Goal: Information Seeking & Learning: Learn about a topic

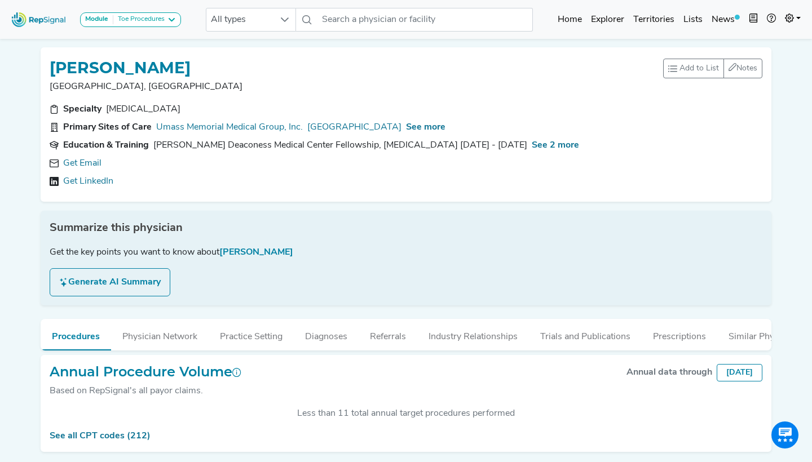
click at [161, 20] on div "Toe Procedures" at bounding box center [138, 19] width 51 height 9
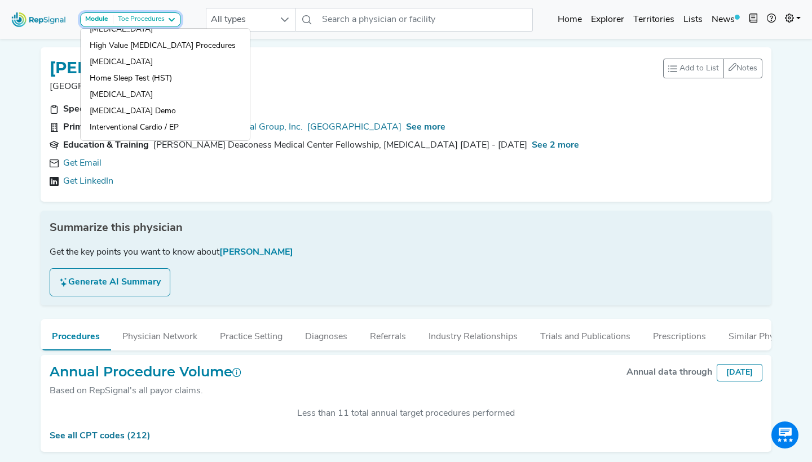
scroll to position [808, 0]
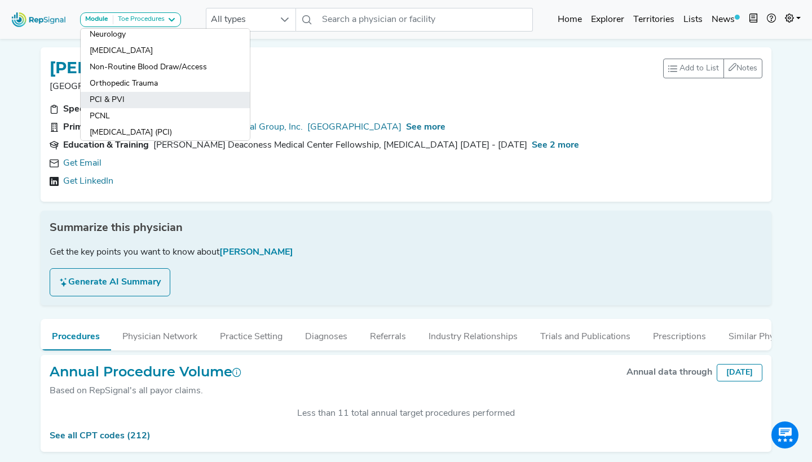
click at [124, 98] on link "PCI & PVI" at bounding box center [165, 100] width 169 height 16
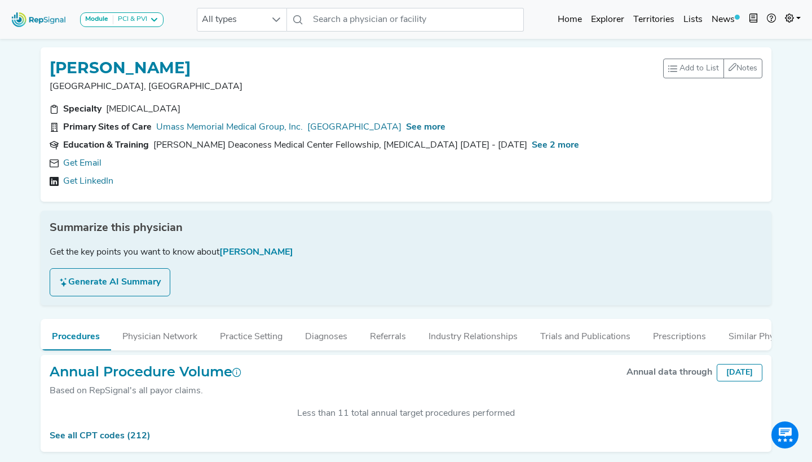
click at [135, 17] on div "PCI & PVI" at bounding box center [130, 19] width 34 height 9
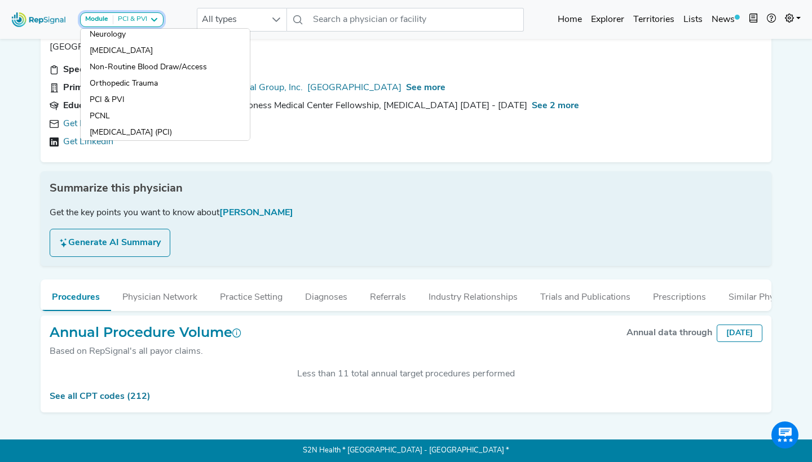
scroll to position [39, 0]
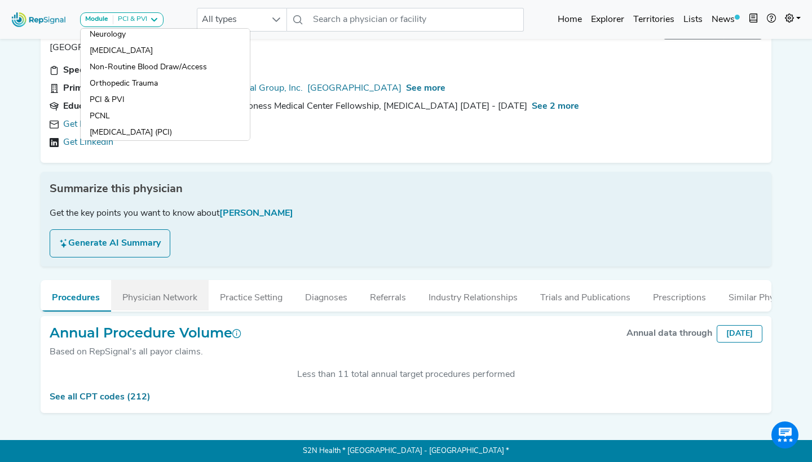
click at [194, 302] on button "Physician Network" at bounding box center [160, 295] width 98 height 30
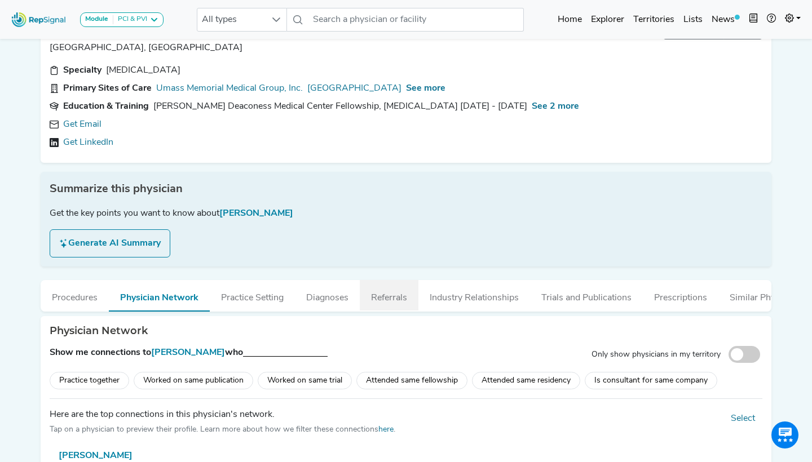
click at [405, 306] on button "Referrals" at bounding box center [389, 295] width 59 height 30
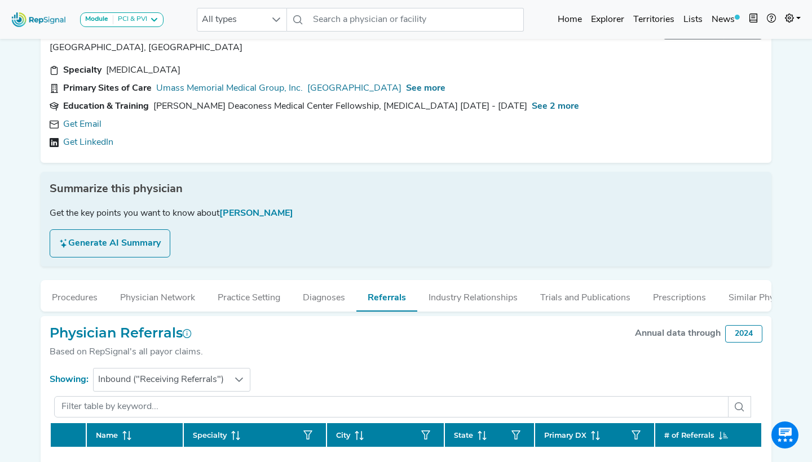
click at [396, 113] on div "Beth Israel Deaconess Medical Center Fellowship, thoracic surgery 2016 - 2018" at bounding box center [340, 107] width 374 height 14
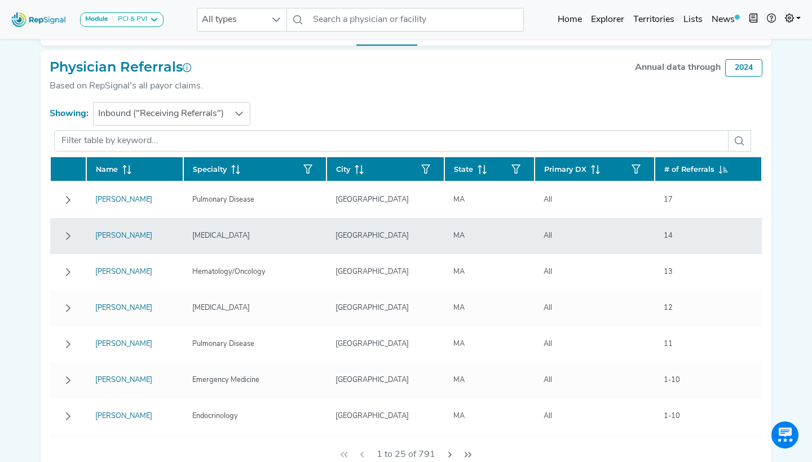
scroll to position [241, 0]
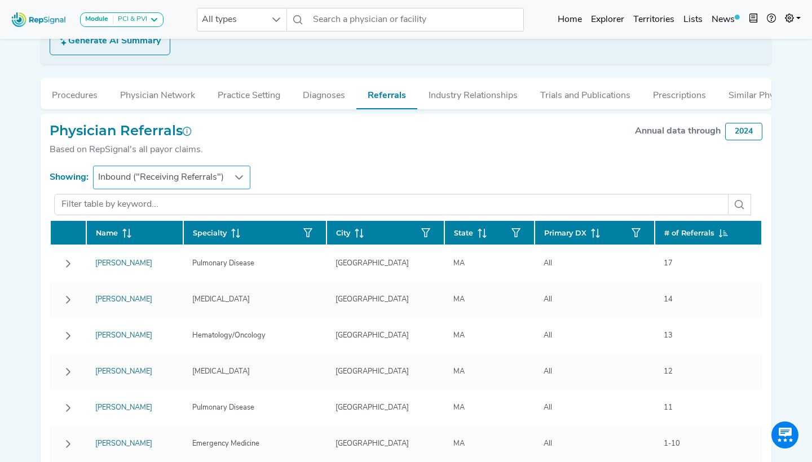
click at [196, 179] on span "Inbound ("Receiving Referrals")" at bounding box center [161, 177] width 135 height 23
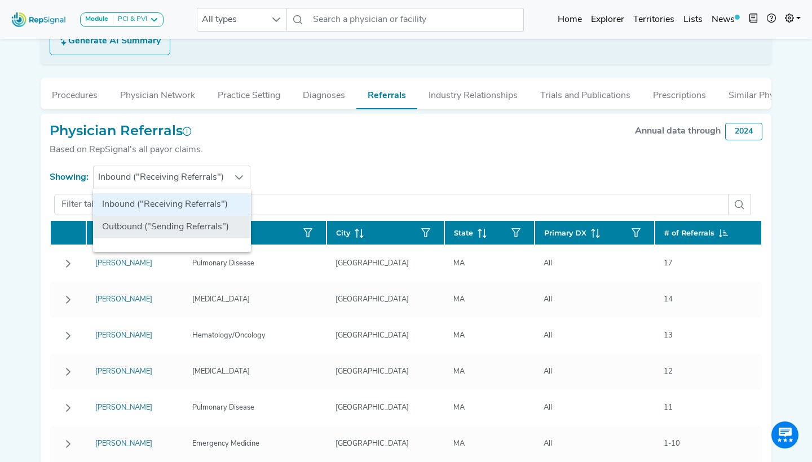
click at [164, 222] on li "Outbound ("Sending Referrals")" at bounding box center [172, 227] width 158 height 23
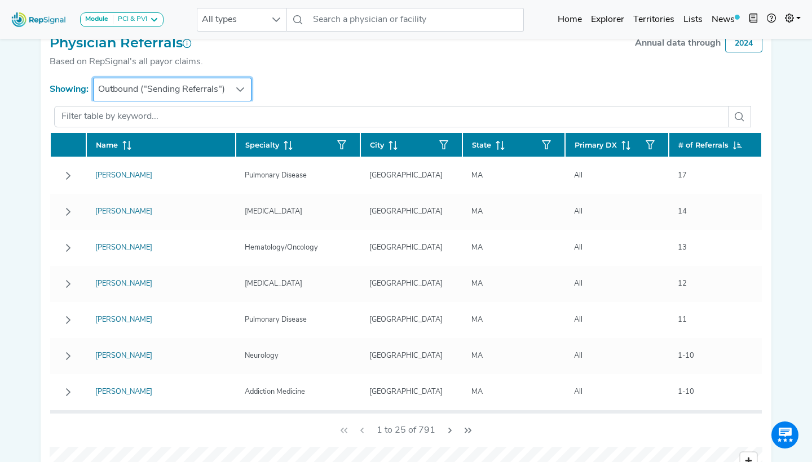
scroll to position [323, 0]
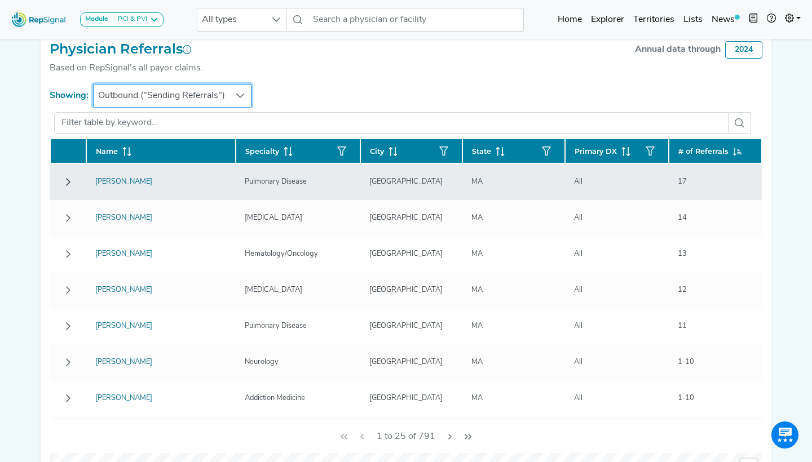
click at [66, 183] on icon "Row Collapsed" at bounding box center [68, 182] width 9 height 9
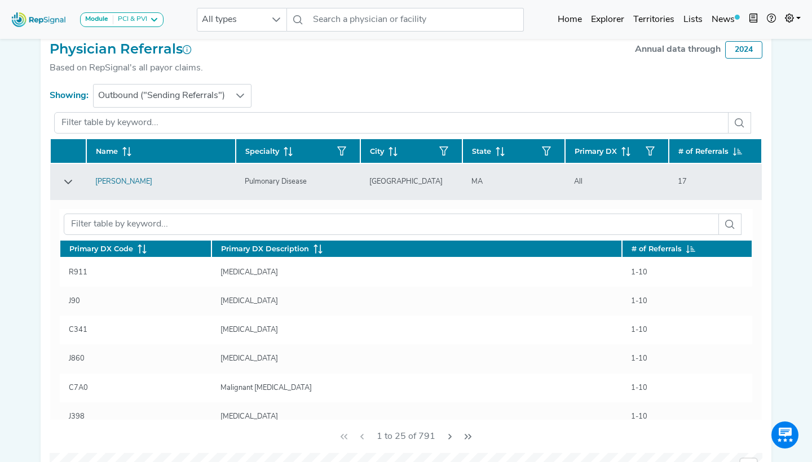
click at [70, 179] on icon "Row Expanded" at bounding box center [68, 182] width 9 height 9
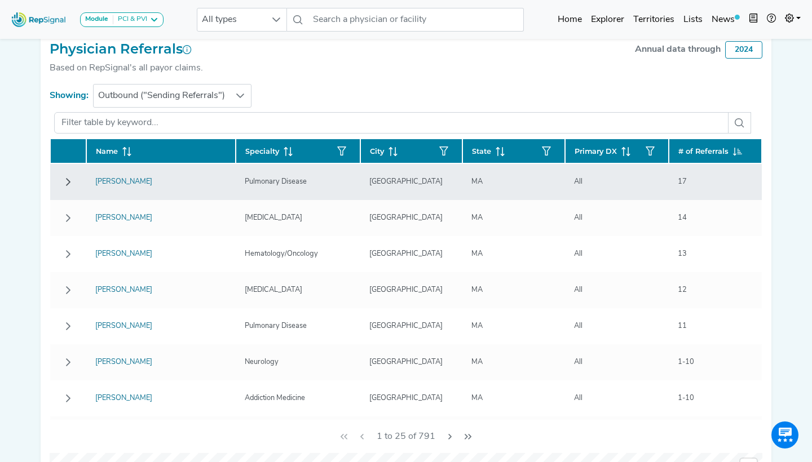
click at [70, 179] on icon "Row Collapsed" at bounding box center [68, 182] width 9 height 9
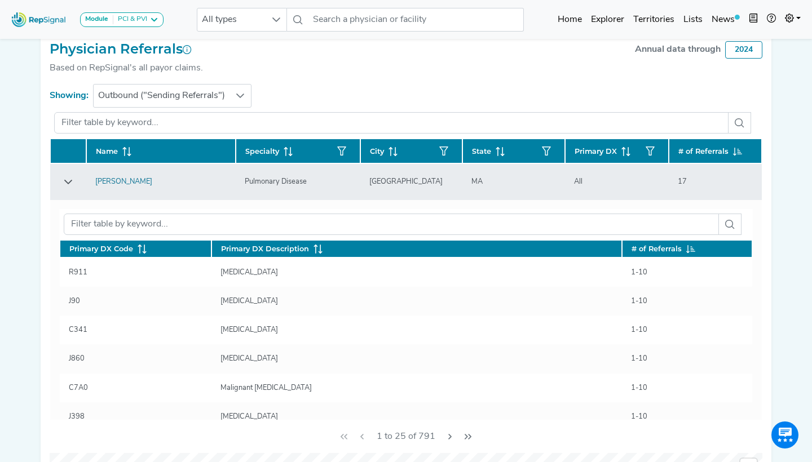
scroll to position [0, 0]
click at [69, 180] on icon "Row Expanded" at bounding box center [68, 182] width 9 height 9
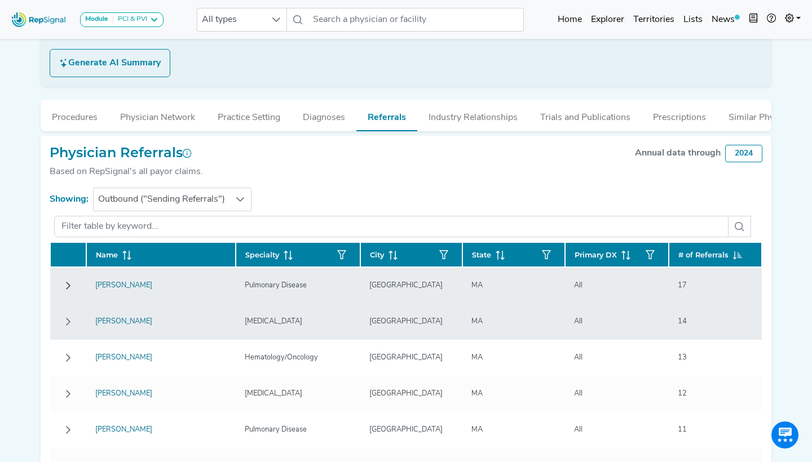
scroll to position [214, 0]
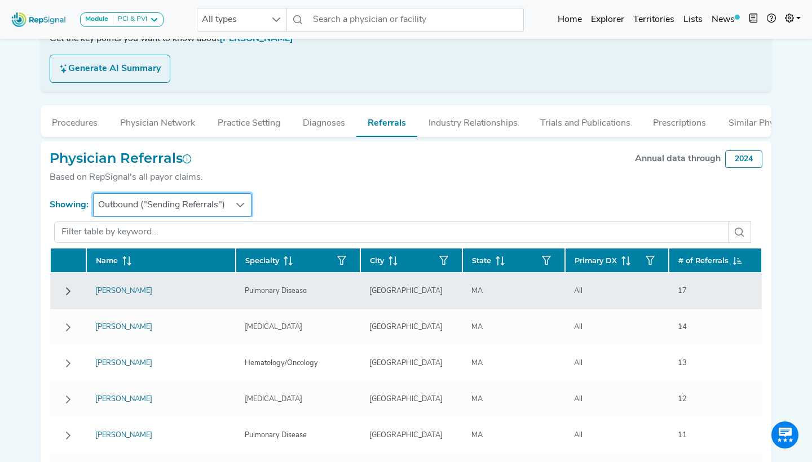
click at [222, 202] on span "Outbound ("Sending Referrals")" at bounding box center [162, 205] width 136 height 23
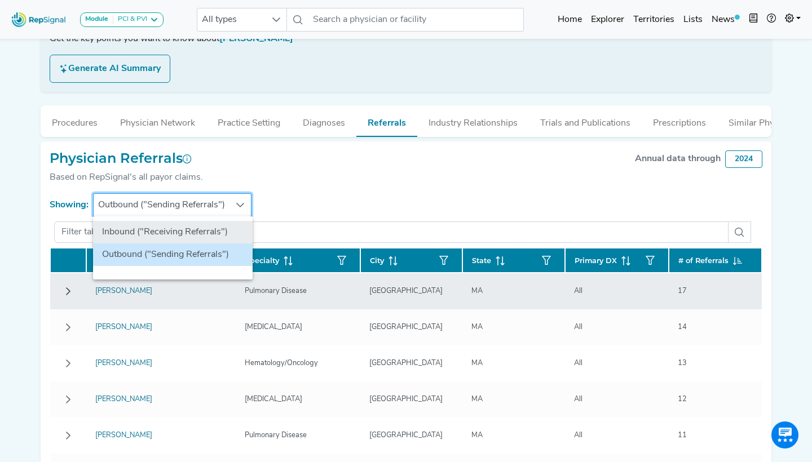
click at [207, 232] on li "Inbound ("Receiving Referrals")" at bounding box center [173, 232] width 160 height 23
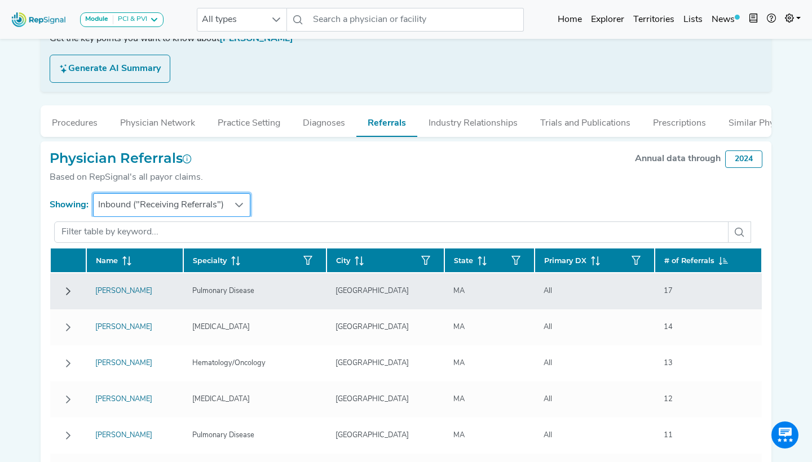
click at [213, 204] on span "Inbound ("Receiving Referrals")" at bounding box center [161, 205] width 135 height 23
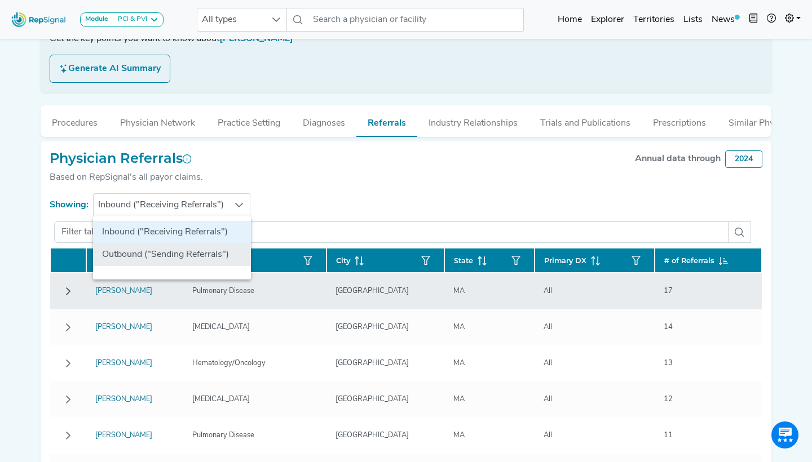
click at [189, 254] on li "Outbound ("Sending Referrals")" at bounding box center [172, 255] width 158 height 23
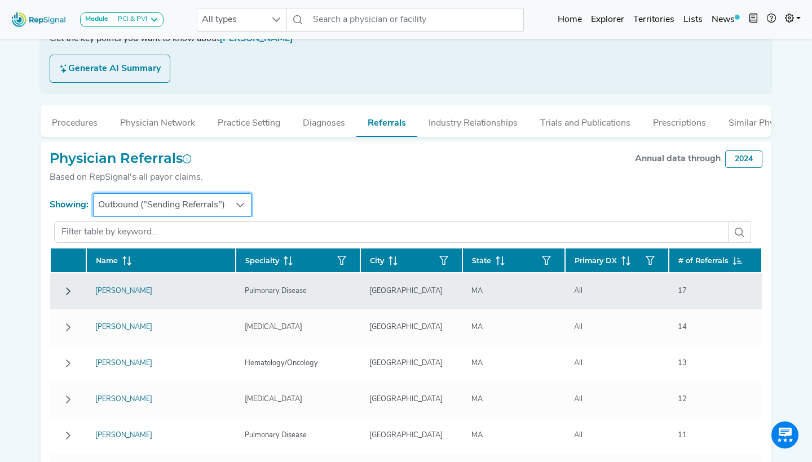
click at [199, 205] on span "Outbound ("Sending Referrals")" at bounding box center [162, 205] width 136 height 23
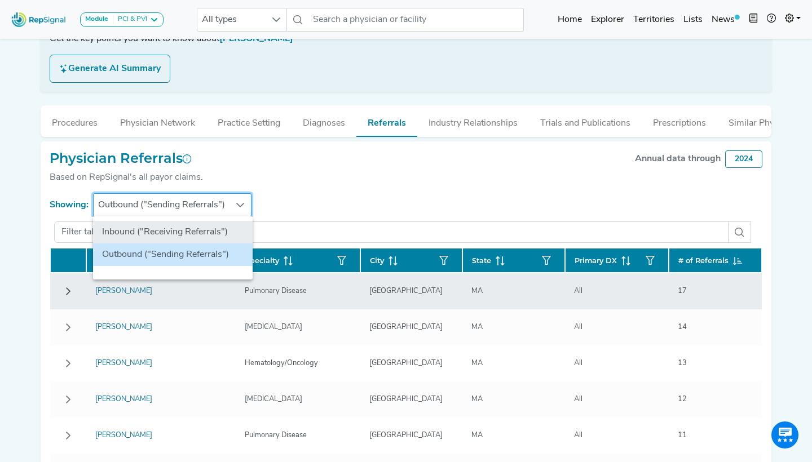
click at [188, 235] on li "Inbound ("Receiving Referrals")" at bounding box center [173, 232] width 160 height 23
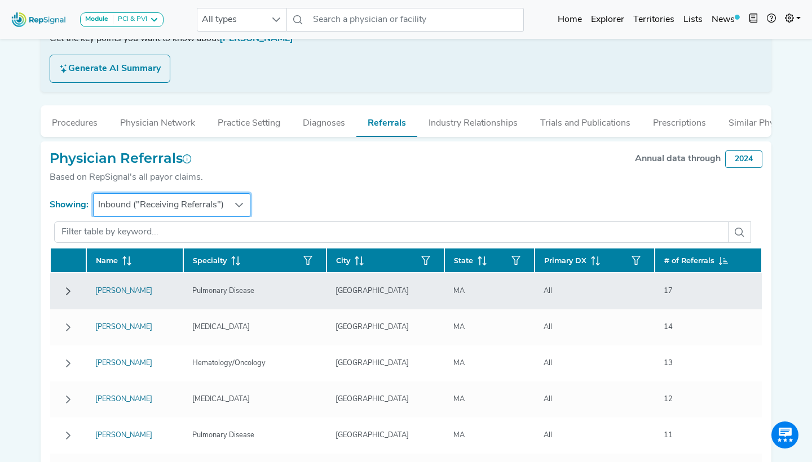
click at [172, 217] on div at bounding box center [406, 232] width 713 height 30
click at [170, 201] on span "Inbound ("Receiving Referrals")" at bounding box center [161, 205] width 135 height 23
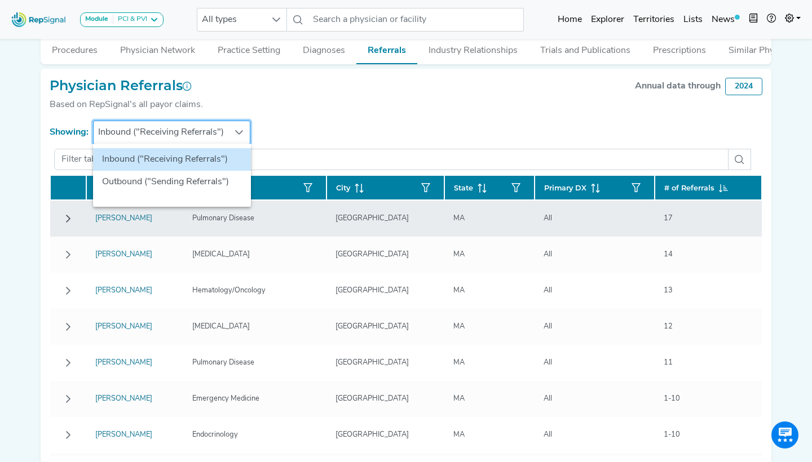
scroll to position [296, 0]
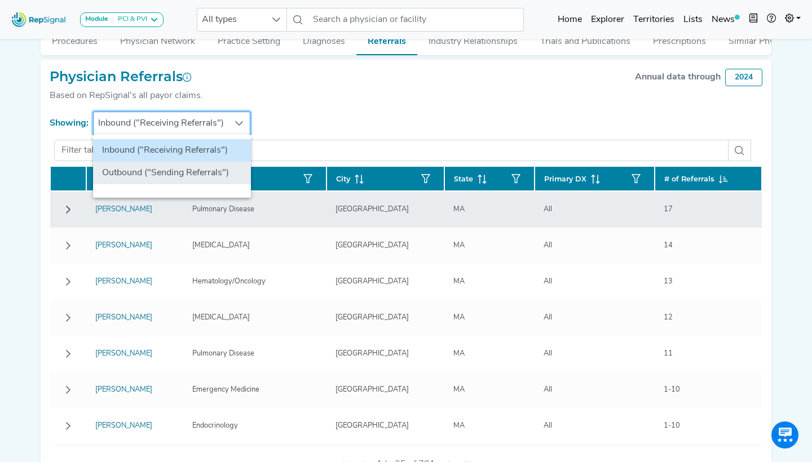
click at [164, 184] on li "Outbound ("Sending Referrals")" at bounding box center [172, 173] width 158 height 23
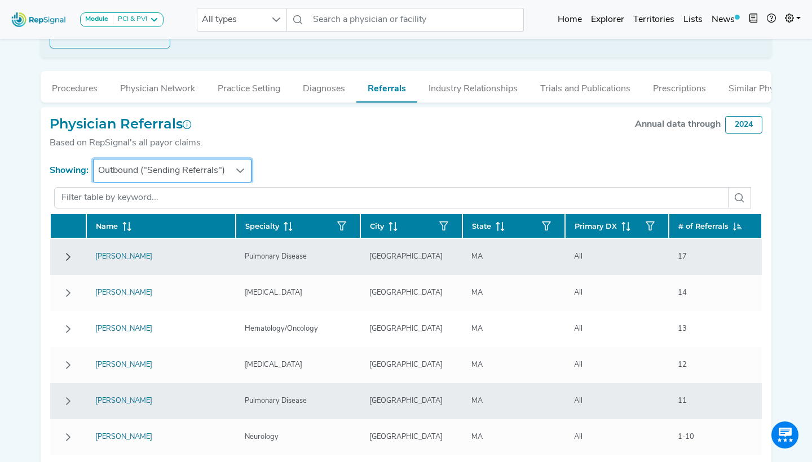
scroll to position [249, 0]
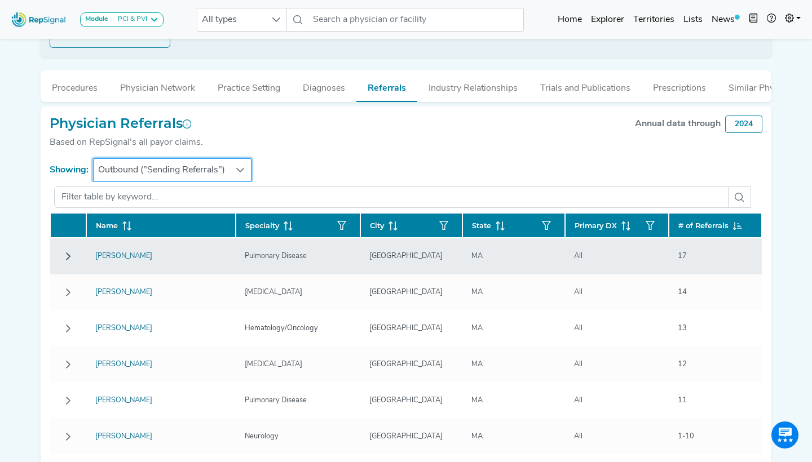
click at [172, 161] on span "Outbound ("Sending Referrals")" at bounding box center [162, 170] width 136 height 23
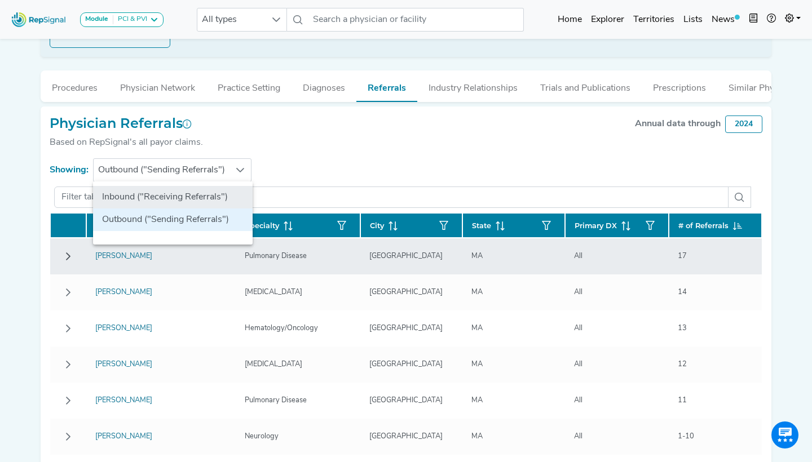
click at [160, 196] on li "Inbound ("Receiving Referrals")" at bounding box center [173, 197] width 160 height 23
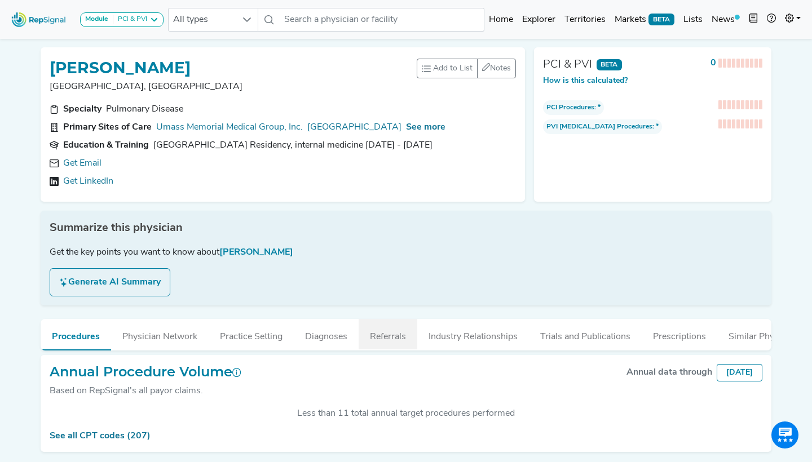
click at [382, 340] on button "Referrals" at bounding box center [388, 334] width 59 height 30
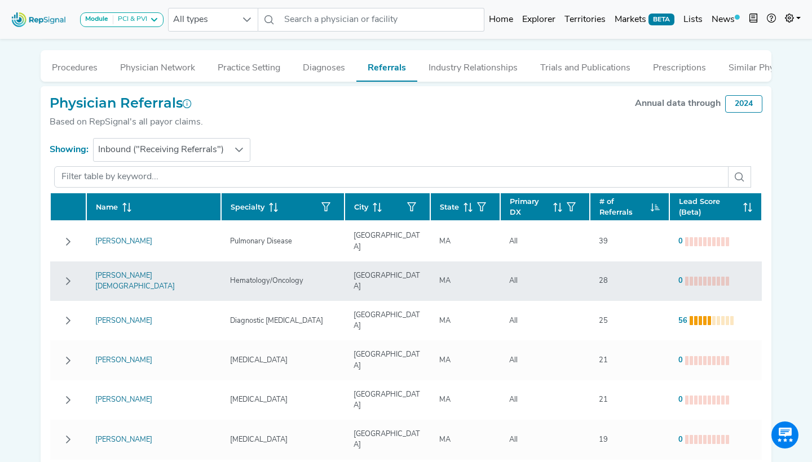
scroll to position [267, 0]
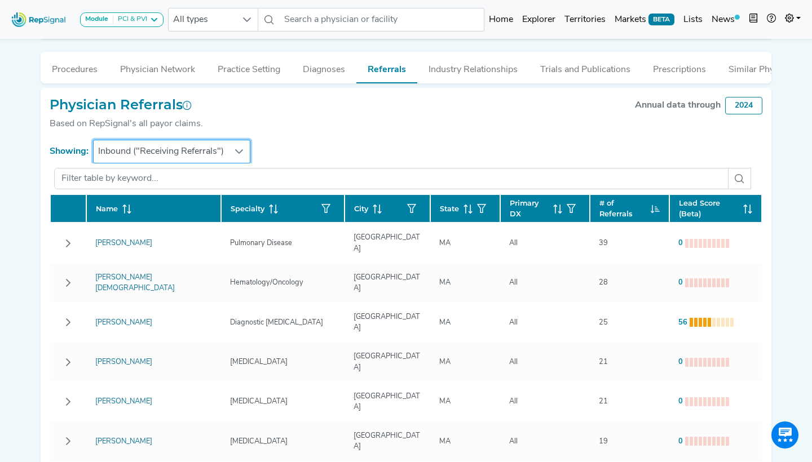
click at [202, 151] on span "Inbound ("Receiving Referrals")" at bounding box center [161, 151] width 135 height 23
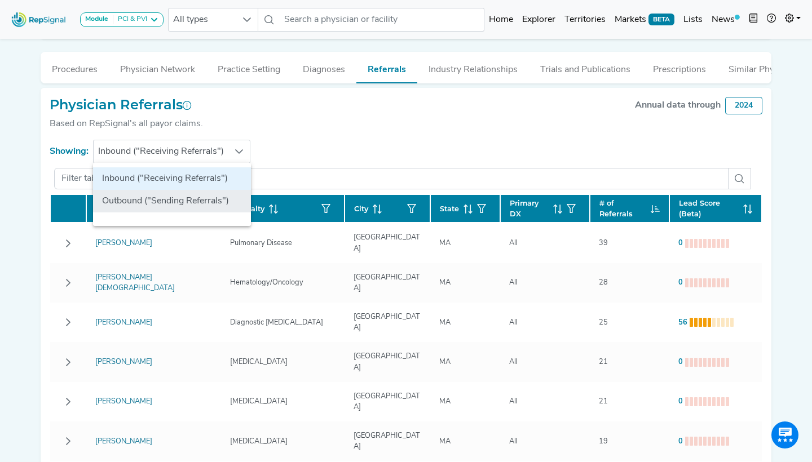
click at [168, 201] on li "Outbound ("Sending Referrals")" at bounding box center [172, 201] width 158 height 23
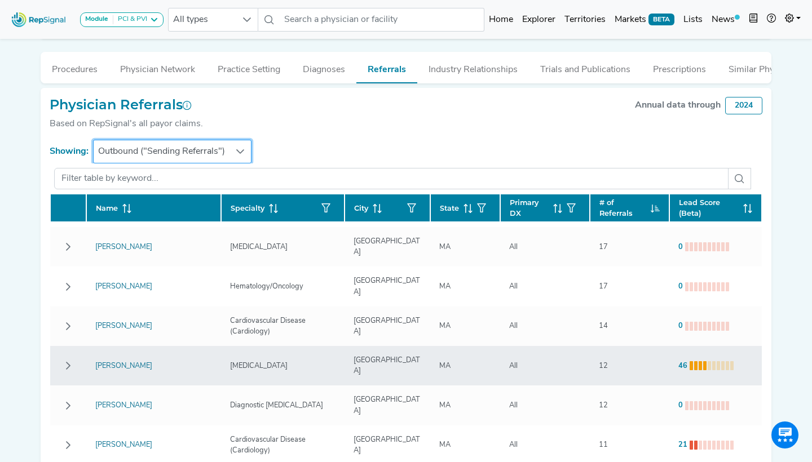
scroll to position [273, 0]
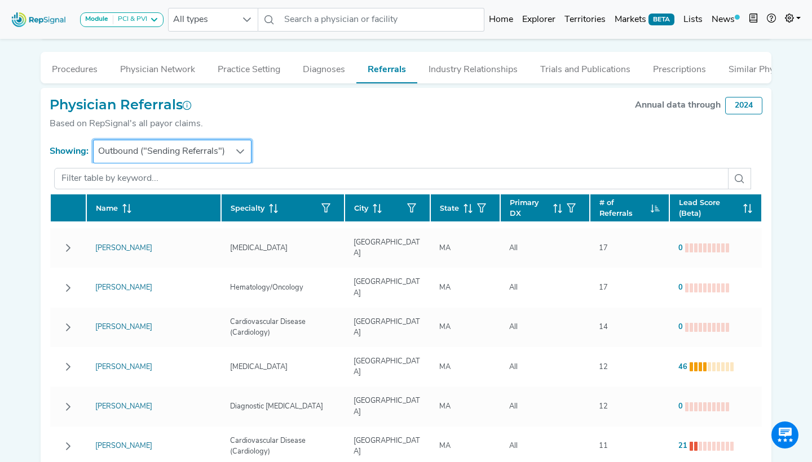
click at [188, 147] on span "Outbound ("Sending Referrals")" at bounding box center [162, 151] width 136 height 23
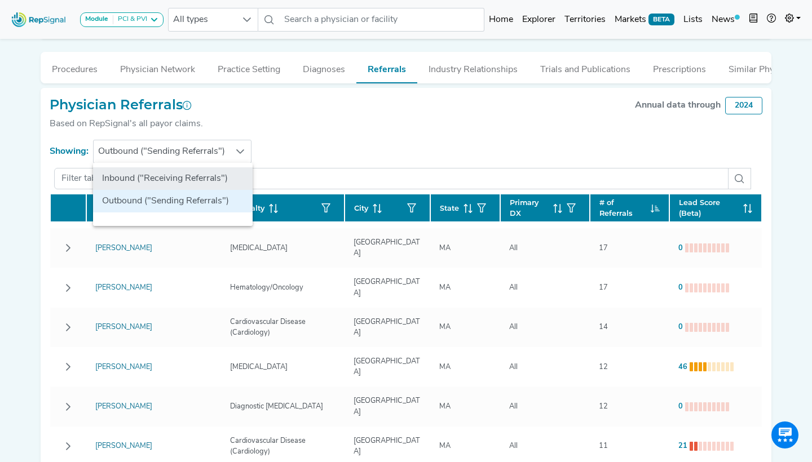
click at [165, 178] on li "Inbound ("Receiving Referrals")" at bounding box center [173, 178] width 160 height 23
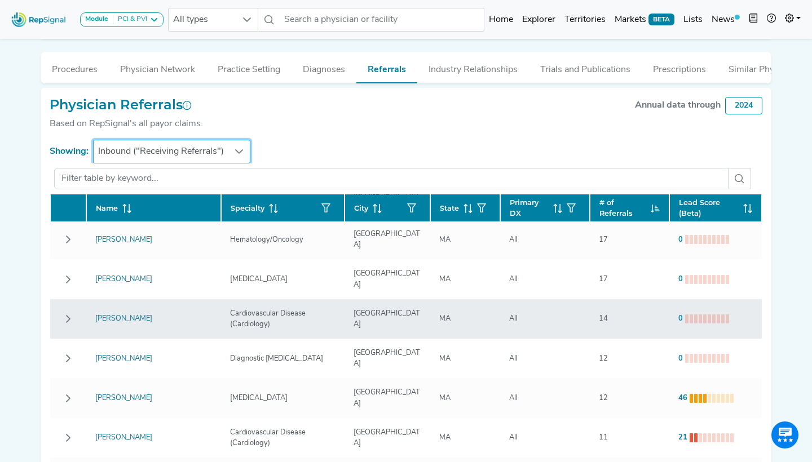
scroll to position [289, 0]
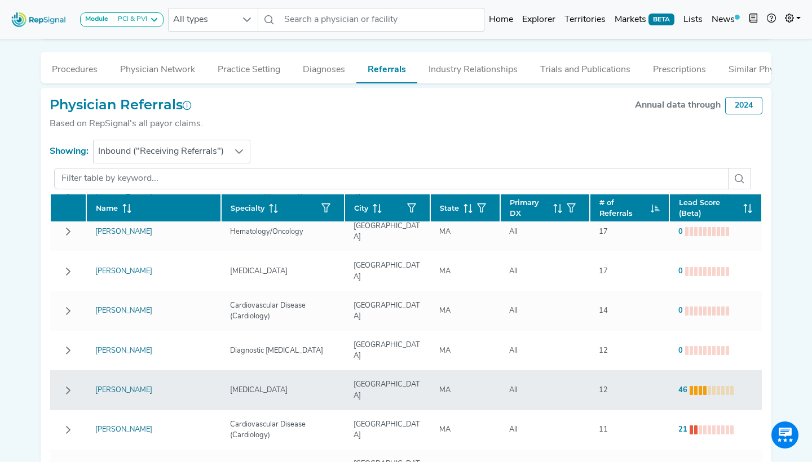
drag, startPoint x: 166, startPoint y: 347, endPoint x: 257, endPoint y: 347, distance: 90.2
click at [257, 371] on tr "Kevin Floyd Cardiac Electrophysiology Worcester MA All 12 46" at bounding box center [406, 390] width 712 height 39
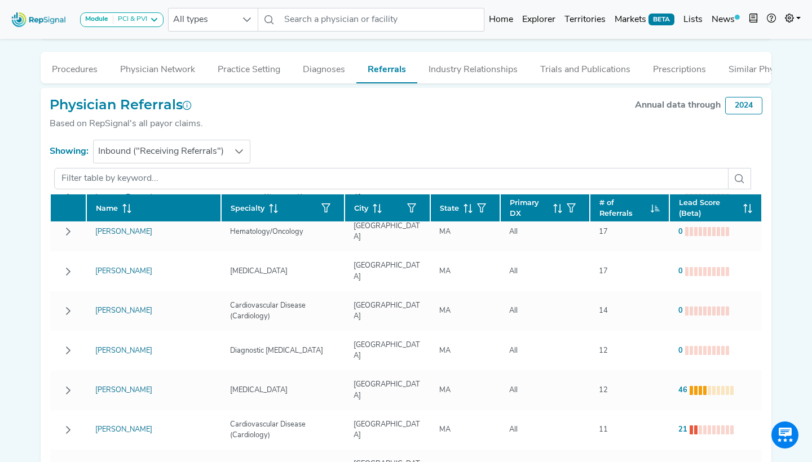
click at [305, 140] on section "Showing: Inbound ("Receiving Referrals")" at bounding box center [406, 152] width 713 height 24
click at [162, 146] on span "Inbound ("Receiving Referrals")" at bounding box center [161, 151] width 135 height 23
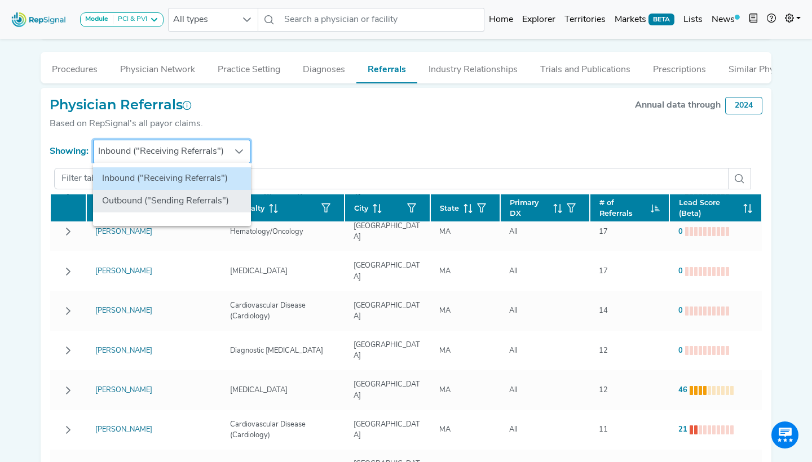
click at [136, 194] on li "Outbound ("Sending Referrals")" at bounding box center [172, 201] width 158 height 23
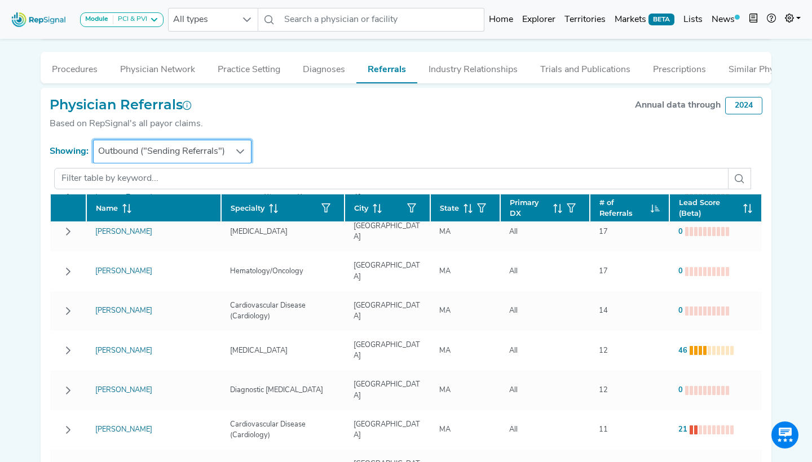
click at [222, 149] on span "Outbound ("Sending Referrals")" at bounding box center [162, 151] width 136 height 23
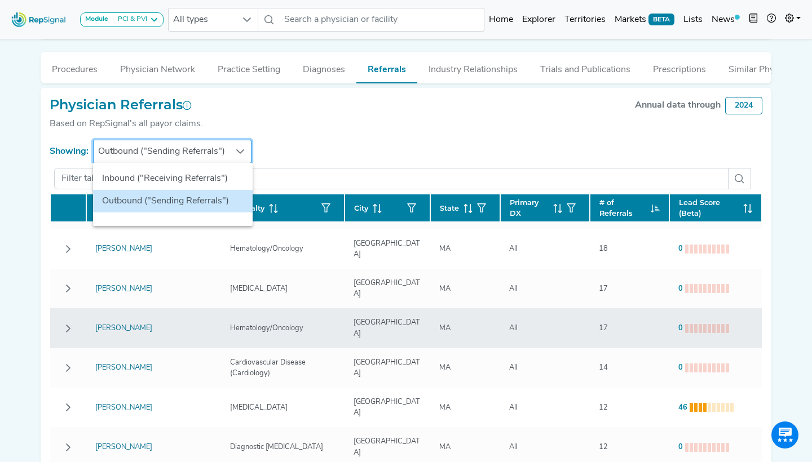
scroll to position [230, 0]
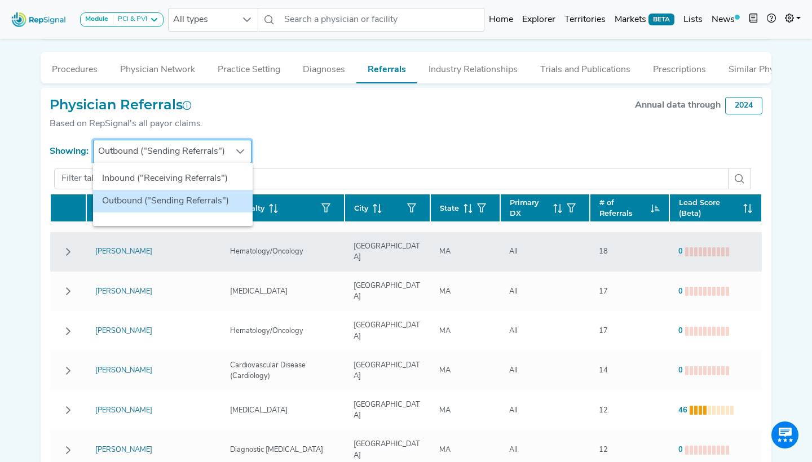
drag, startPoint x: 197, startPoint y: 173, endPoint x: 312, endPoint y: 232, distance: 128.6
click at [197, 174] on li "Inbound ("Receiving Referrals")" at bounding box center [173, 178] width 160 height 23
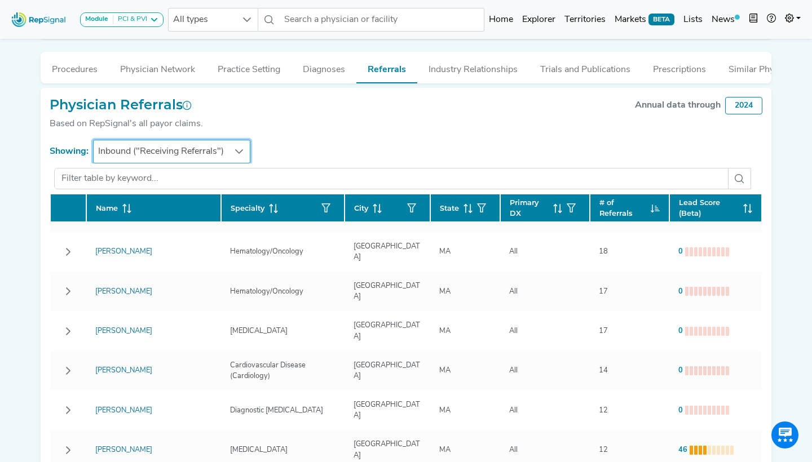
click at [158, 149] on span "Inbound ("Receiving Referrals")" at bounding box center [161, 151] width 135 height 23
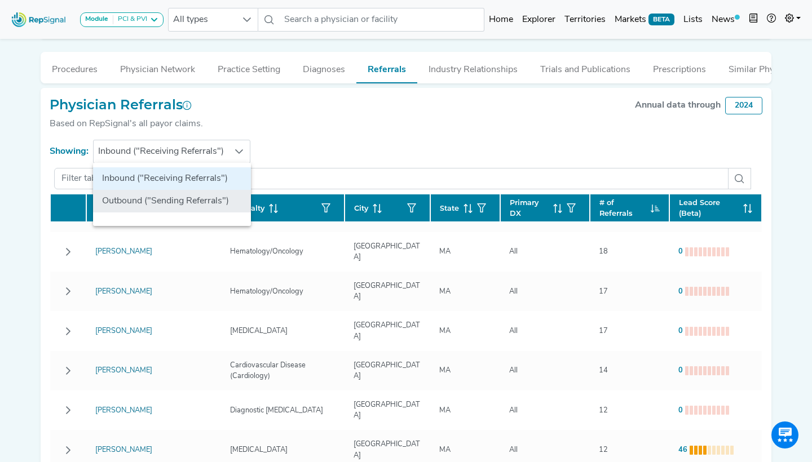
click at [134, 208] on li "Outbound ("Sending Referrals")" at bounding box center [172, 201] width 158 height 23
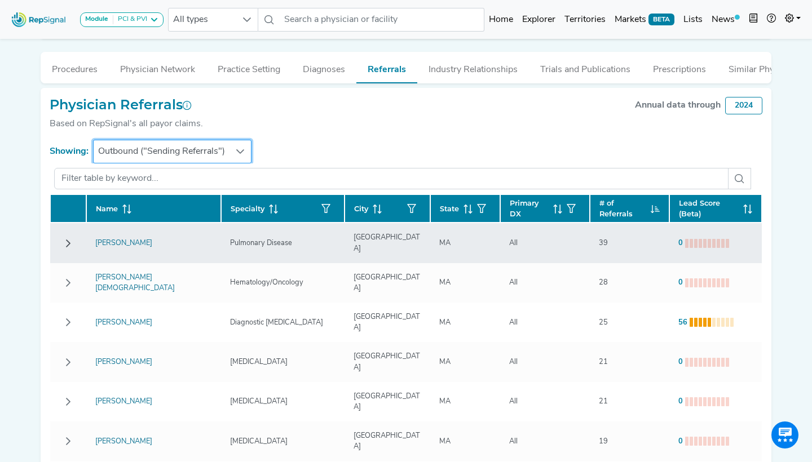
scroll to position [0, 0]
click at [73, 236] on button "Row Collapsed" at bounding box center [68, 244] width 18 height 18
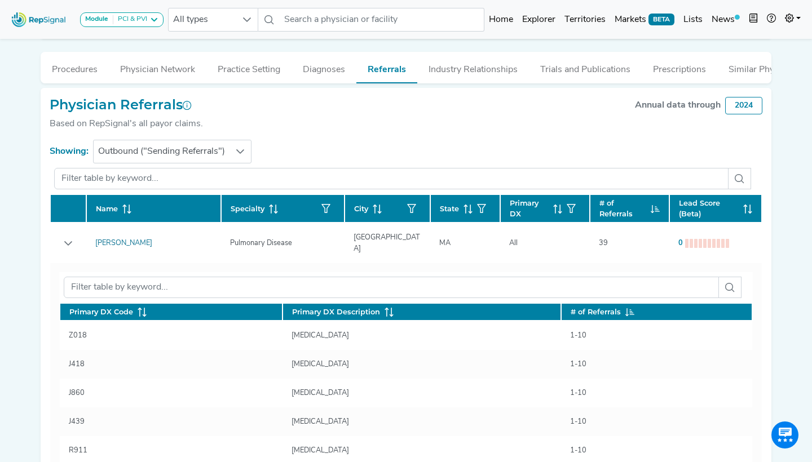
click at [68, 239] on icon "Row Expanded" at bounding box center [68, 243] width 9 height 9
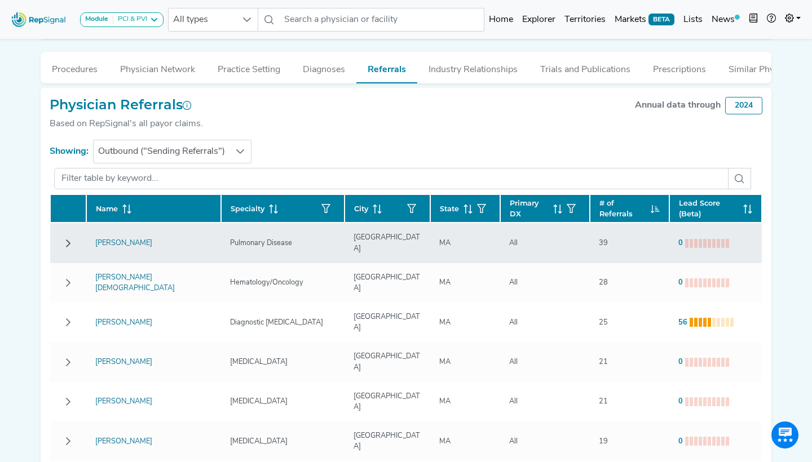
click at [67, 239] on icon "Row Collapsed" at bounding box center [68, 243] width 9 height 9
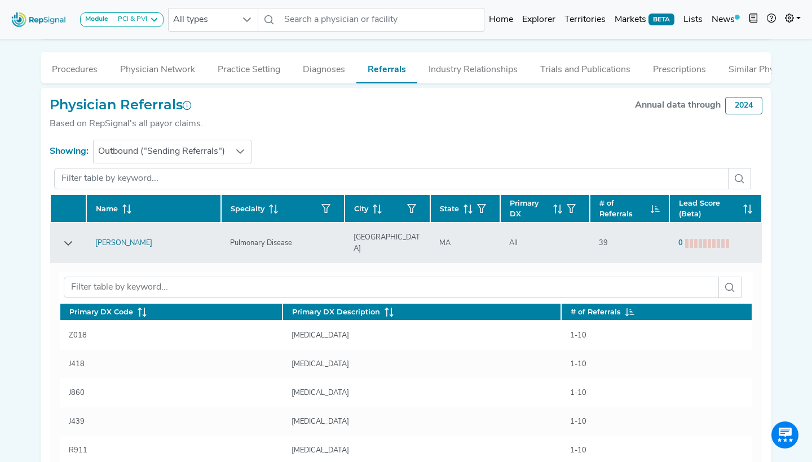
click at [444, 114] on div "Physician Referrals Based on RepSignal's all payor claims. Annual data through …" at bounding box center [406, 118] width 713 height 43
click at [186, 148] on span "Outbound ("Sending Referrals")" at bounding box center [162, 151] width 136 height 23
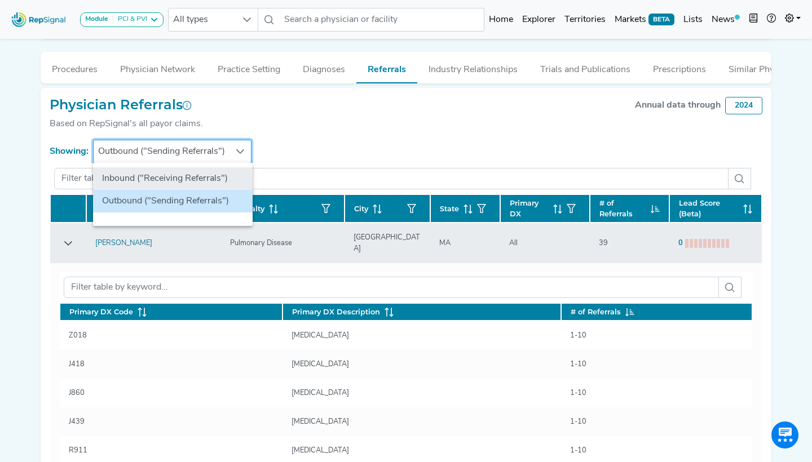
click at [184, 174] on li "Inbound ("Receiving Referrals")" at bounding box center [173, 178] width 160 height 23
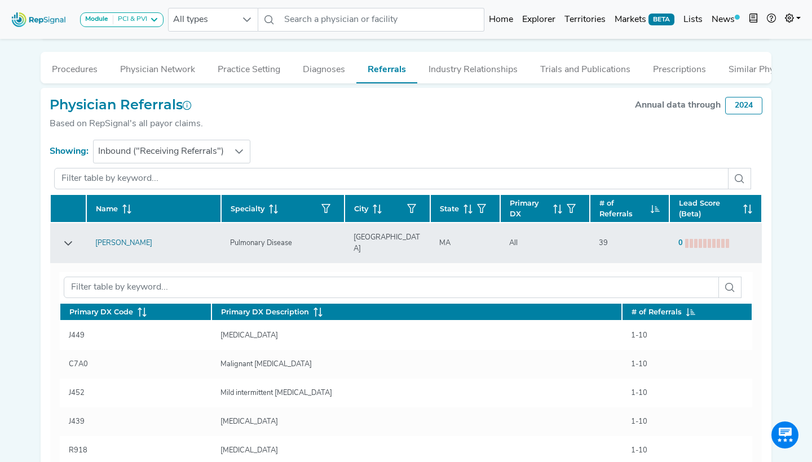
click at [74, 241] on button "Row Expanded" at bounding box center [68, 244] width 18 height 18
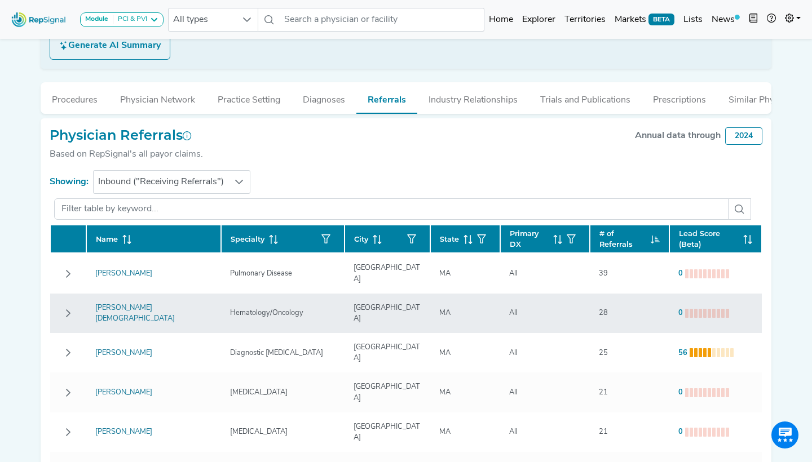
scroll to position [231, 0]
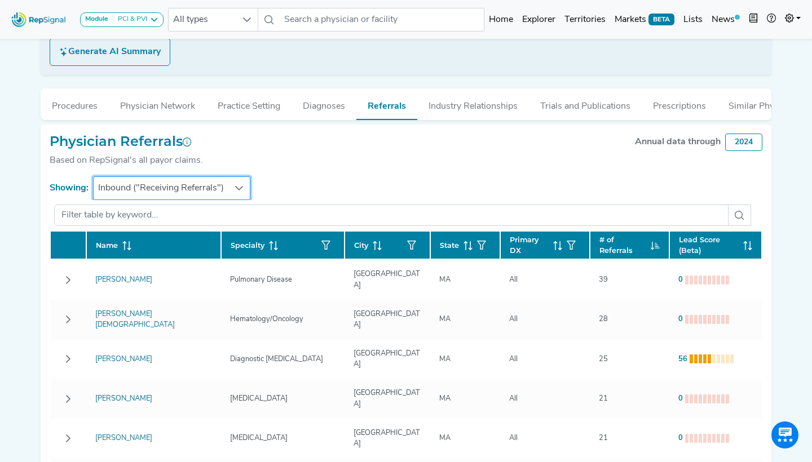
click at [212, 188] on span "Inbound ("Receiving Referrals")" at bounding box center [161, 188] width 135 height 23
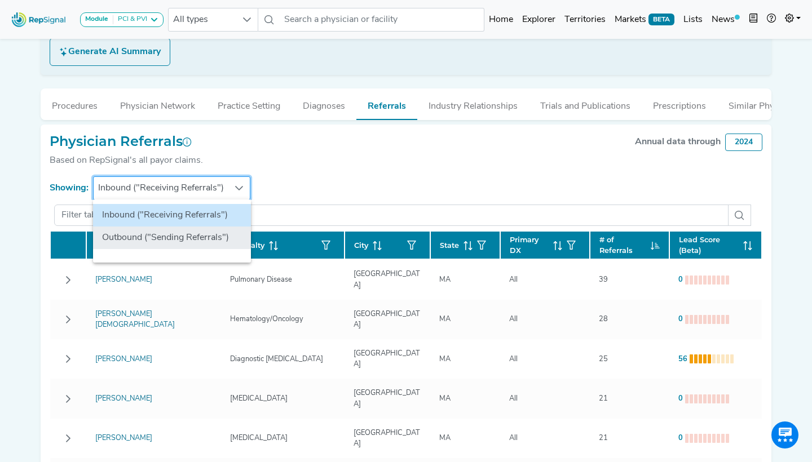
click at [195, 242] on li "Outbound ("Sending Referrals")" at bounding box center [172, 238] width 158 height 23
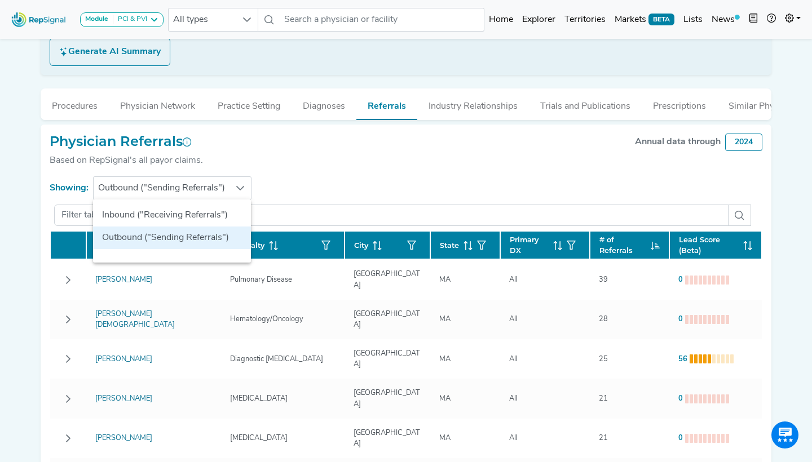
click at [284, 165] on div "Physician Referrals Based on RepSignal's all payor claims. Annual data through …" at bounding box center [406, 155] width 713 height 43
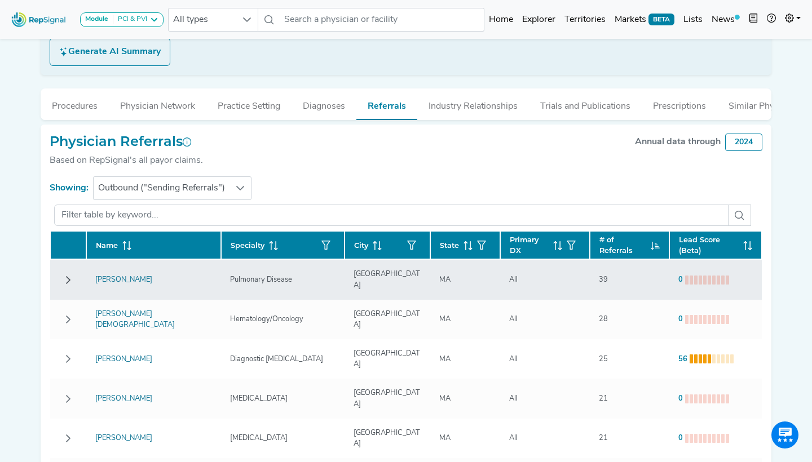
click at [68, 276] on icon "Row Collapsed" at bounding box center [68, 280] width 5 height 8
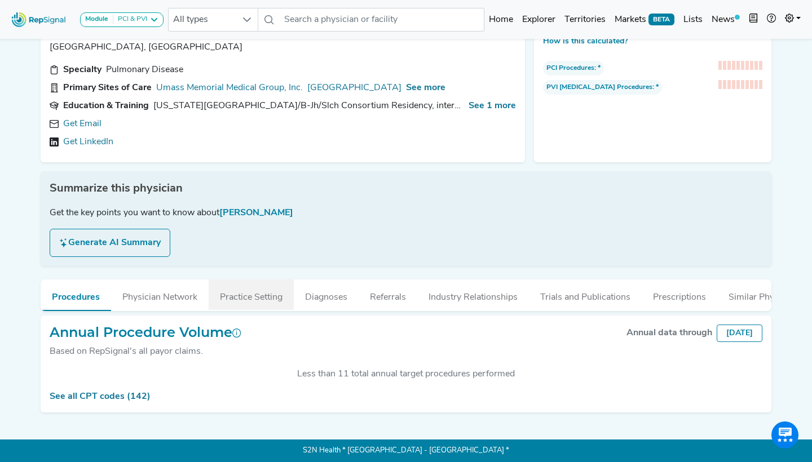
scroll to position [39, 0]
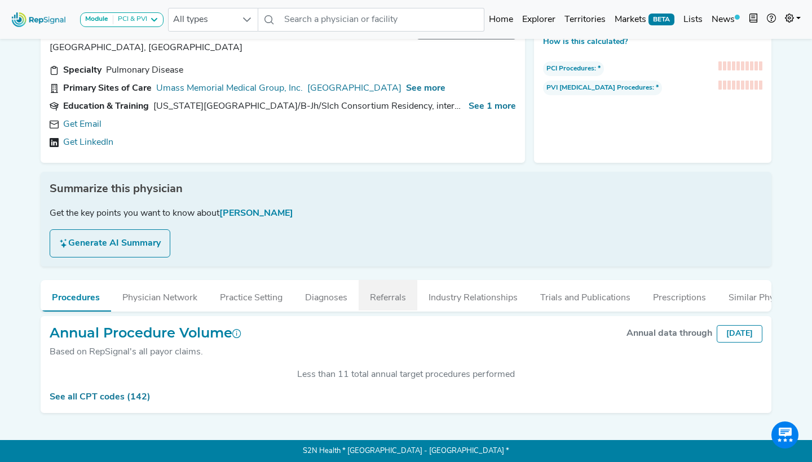
click at [390, 294] on button "Referrals" at bounding box center [388, 295] width 59 height 30
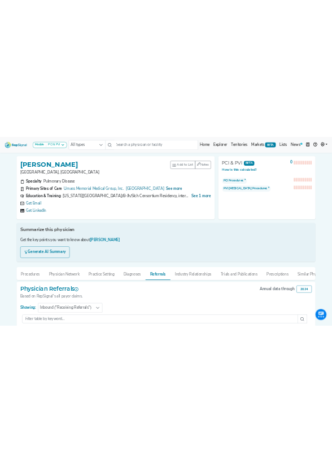
scroll to position [0, 0]
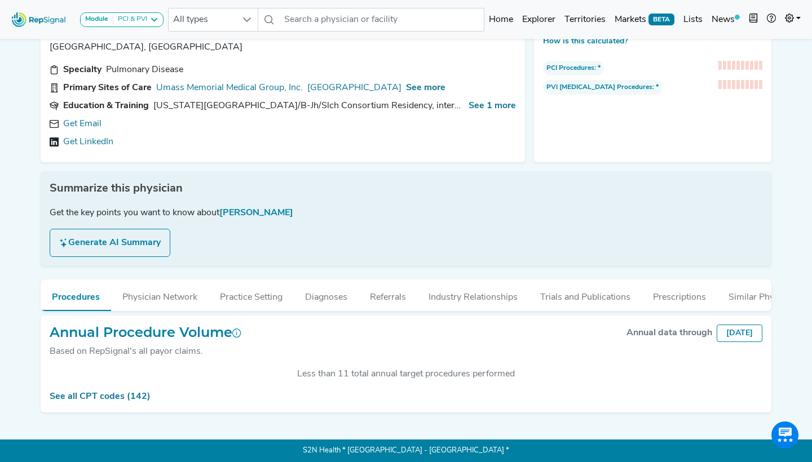
scroll to position [39, 0]
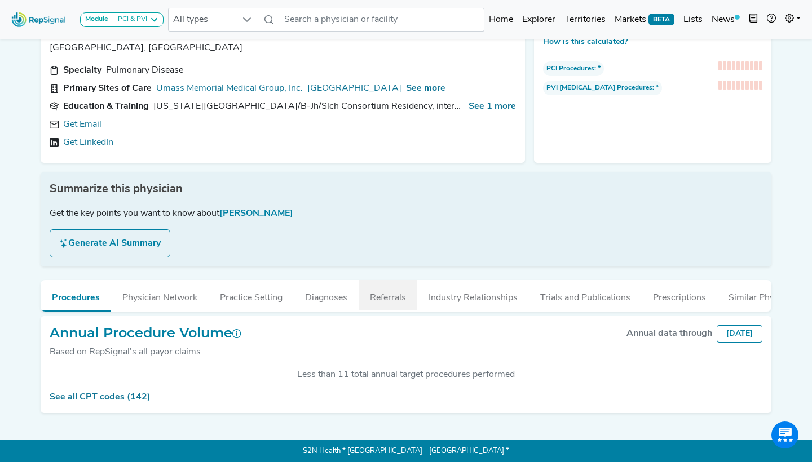
click at [331, 301] on button "Referrals" at bounding box center [388, 295] width 59 height 30
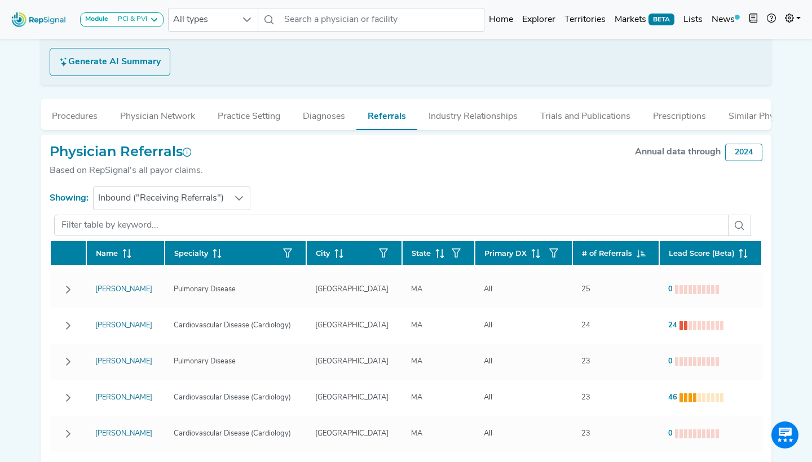
scroll to position [500, 0]
click at [331, 254] on span "# of Referrals" at bounding box center [607, 253] width 50 height 11
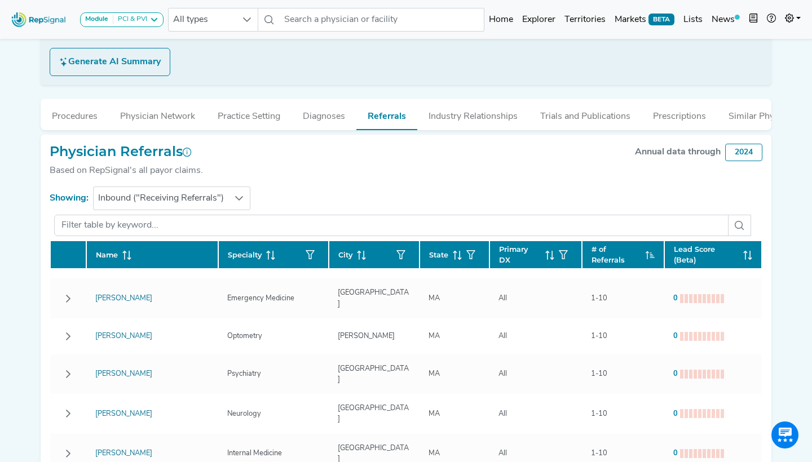
scroll to position [0, 0]
